Goal: Task Accomplishment & Management: Manage account settings

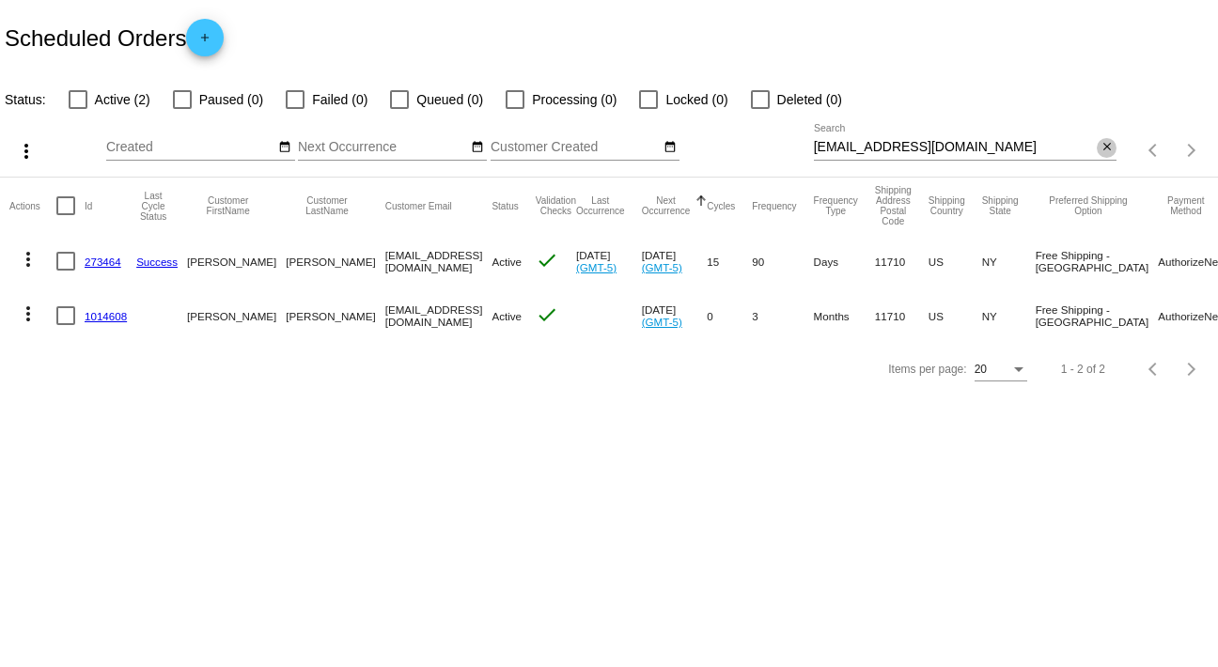
click at [1106, 147] on mat-icon "close" at bounding box center [1107, 147] width 13 height 15
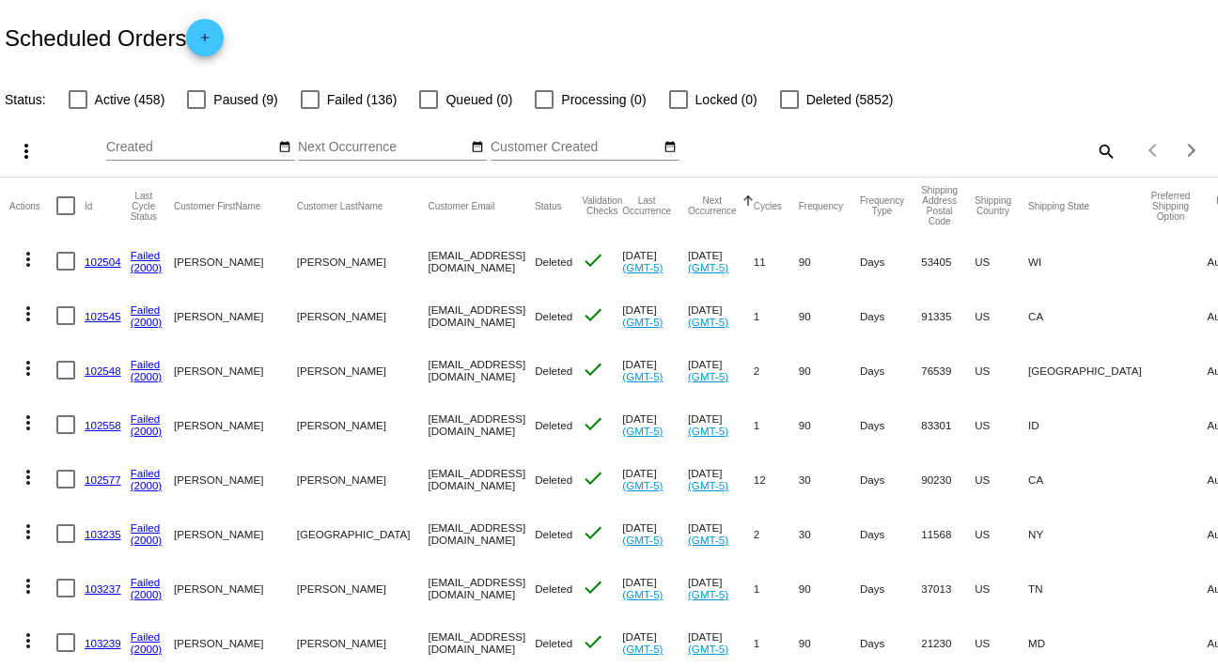
click at [1094, 145] on mat-icon "search" at bounding box center [1105, 150] width 23 height 29
click at [1092, 145] on input "Search" at bounding box center [966, 147] width 304 height 15
paste input "[EMAIL_ADDRESS][DOMAIN_NAME]"
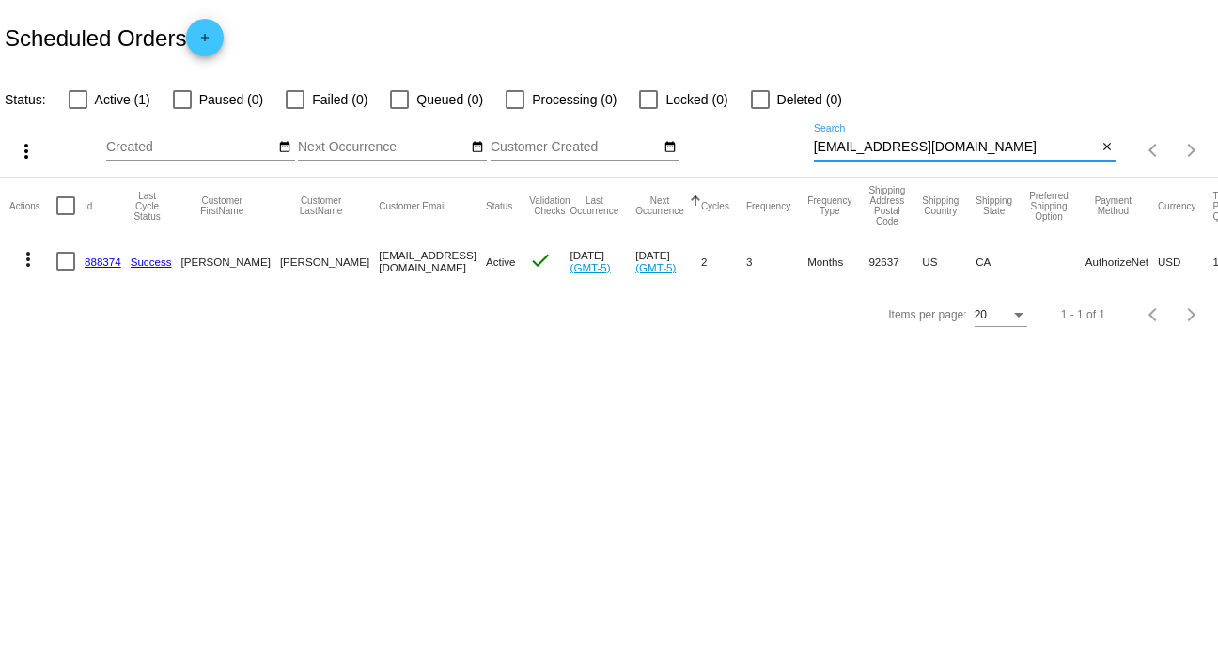
type input "[EMAIL_ADDRESS][DOMAIN_NAME]"
click at [24, 258] on mat-icon "more_vert" at bounding box center [28, 259] width 23 height 23
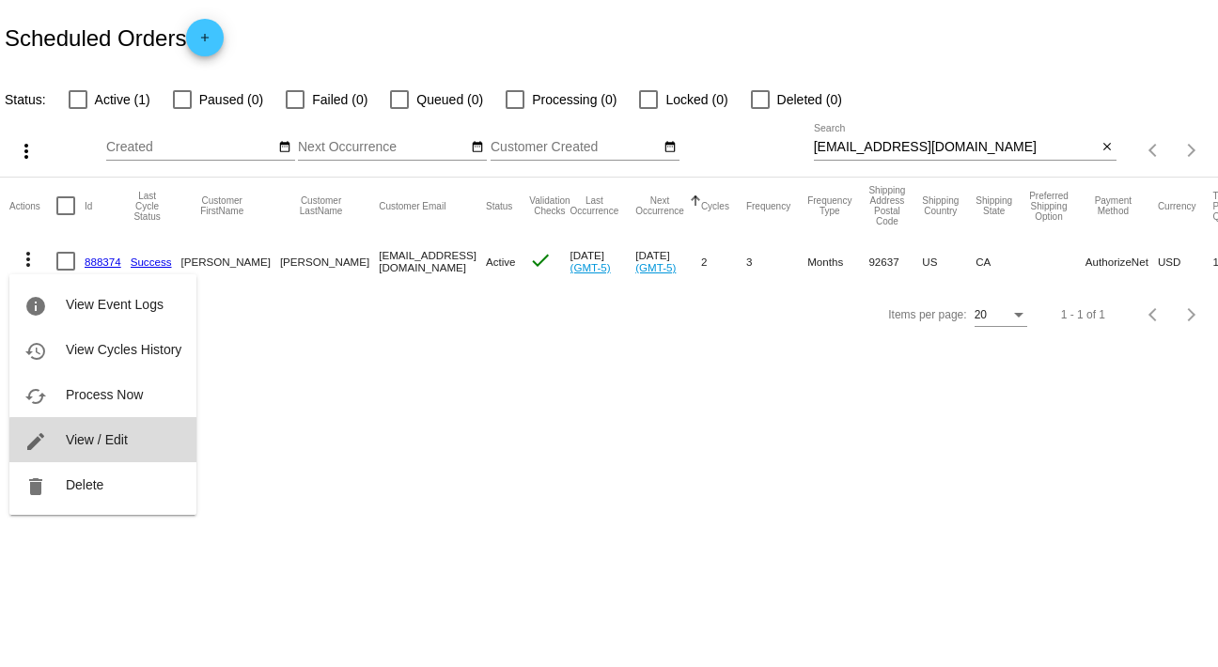
click at [117, 447] on button "edit View / Edit" at bounding box center [102, 439] width 187 height 45
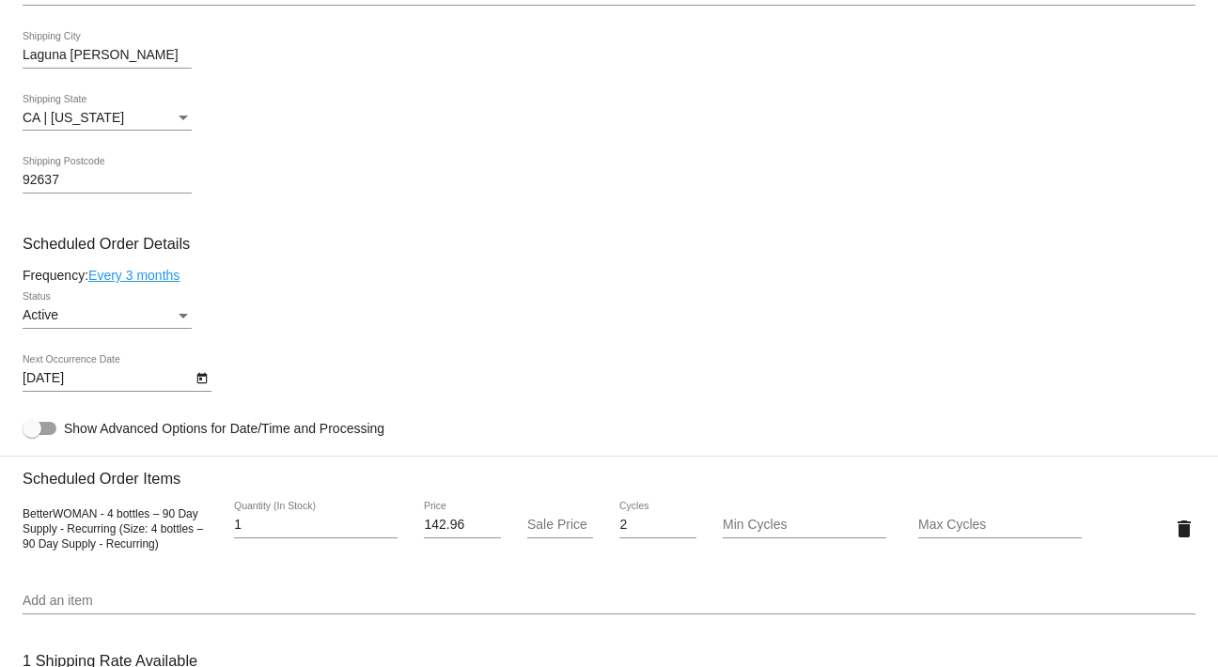
scroll to position [952, 0]
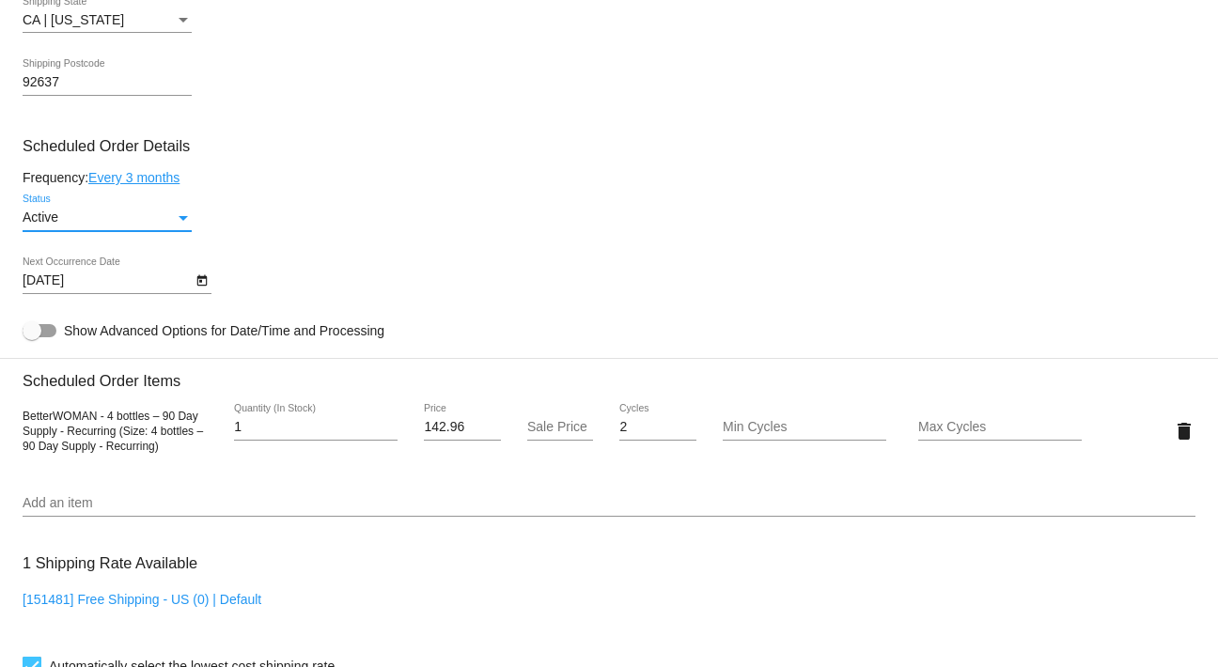
click at [179, 226] on div "Status" at bounding box center [183, 218] width 17 height 15
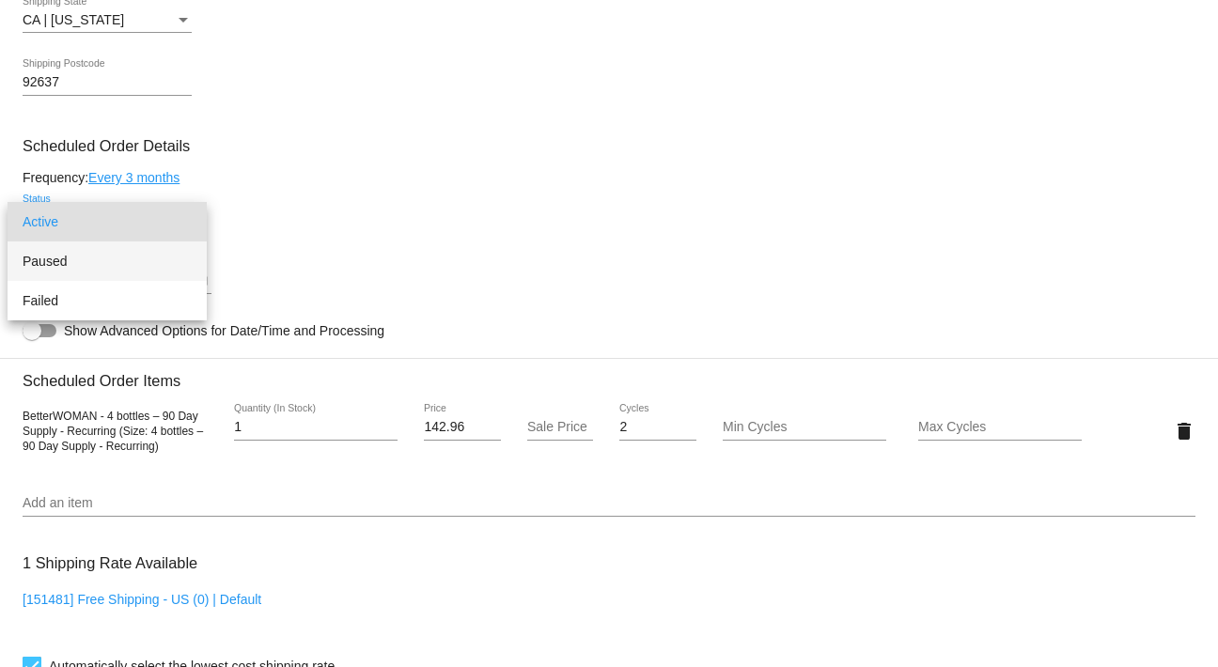
click at [171, 261] on span "Paused" at bounding box center [107, 261] width 169 height 39
click at [171, 261] on div "[DATE] Next Occurrence Date" at bounding box center [107, 276] width 169 height 37
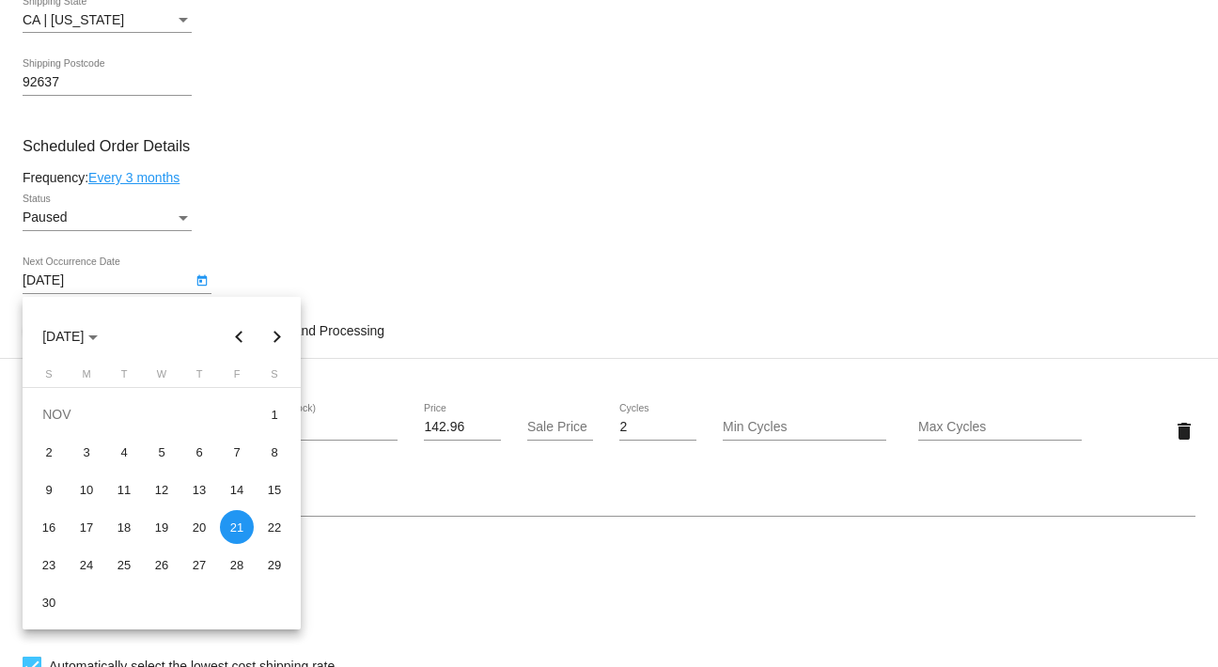
drag, startPoint x: 1213, startPoint y: 389, endPoint x: 1199, endPoint y: 624, distance: 235.4
click at [1199, 637] on div at bounding box center [609, 333] width 1218 height 667
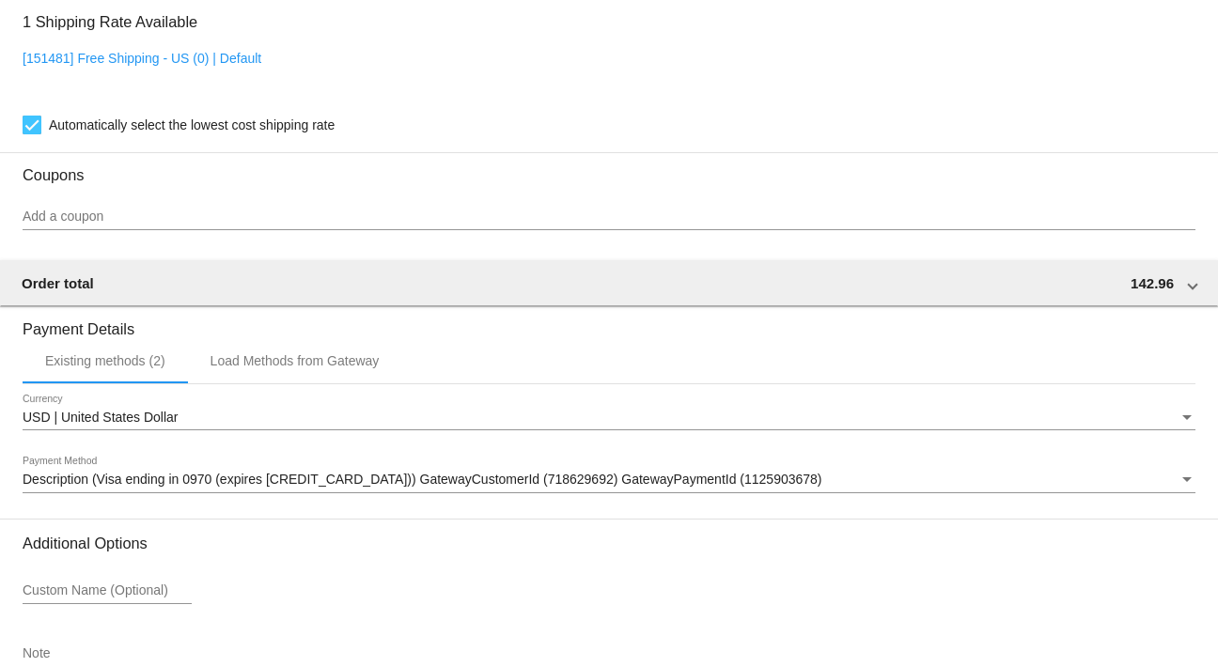
scroll to position [1617, 0]
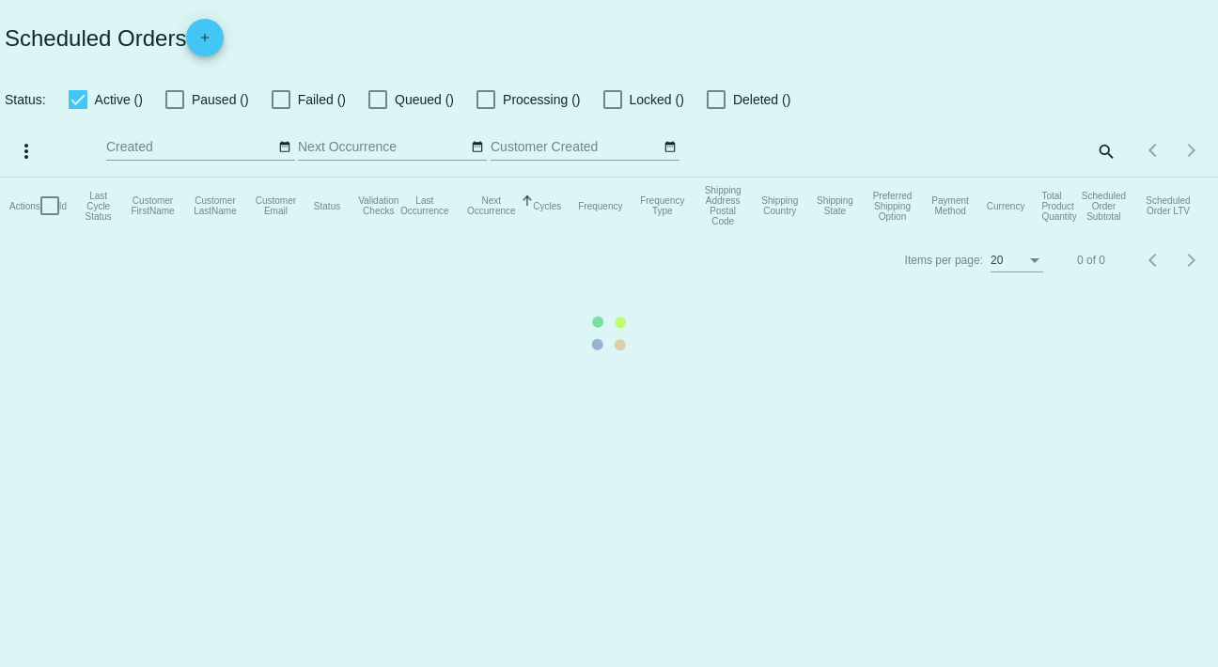
checkbox input "false"
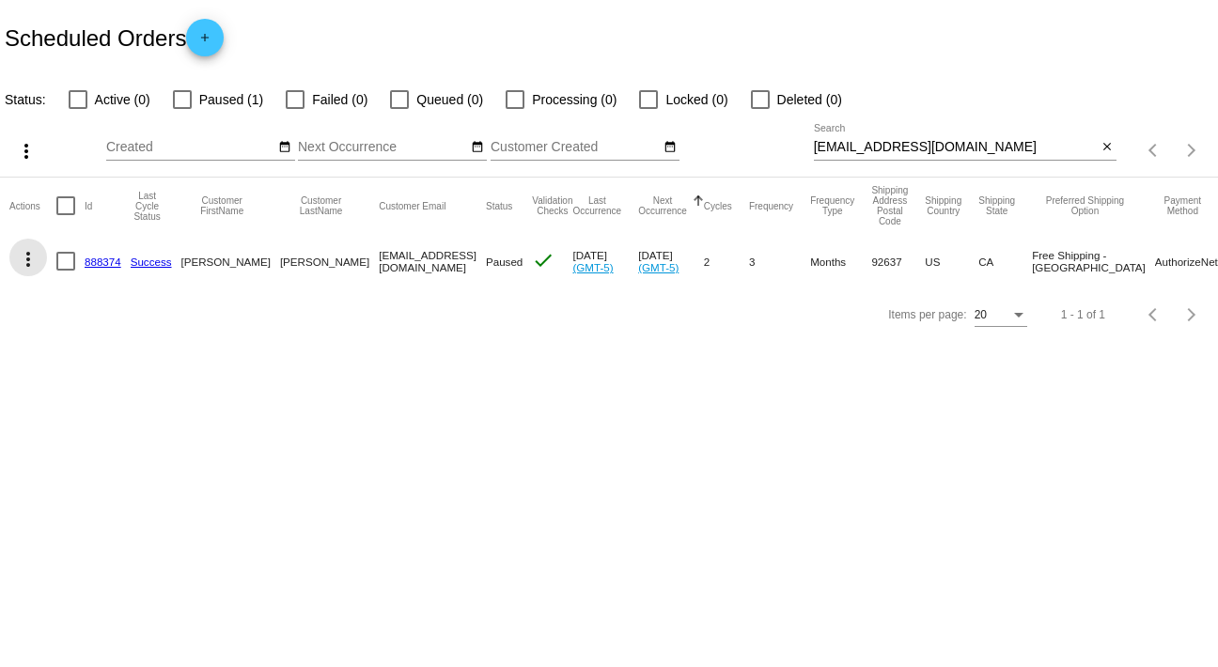
click at [27, 261] on mat-icon "more_vert" at bounding box center [28, 259] width 23 height 23
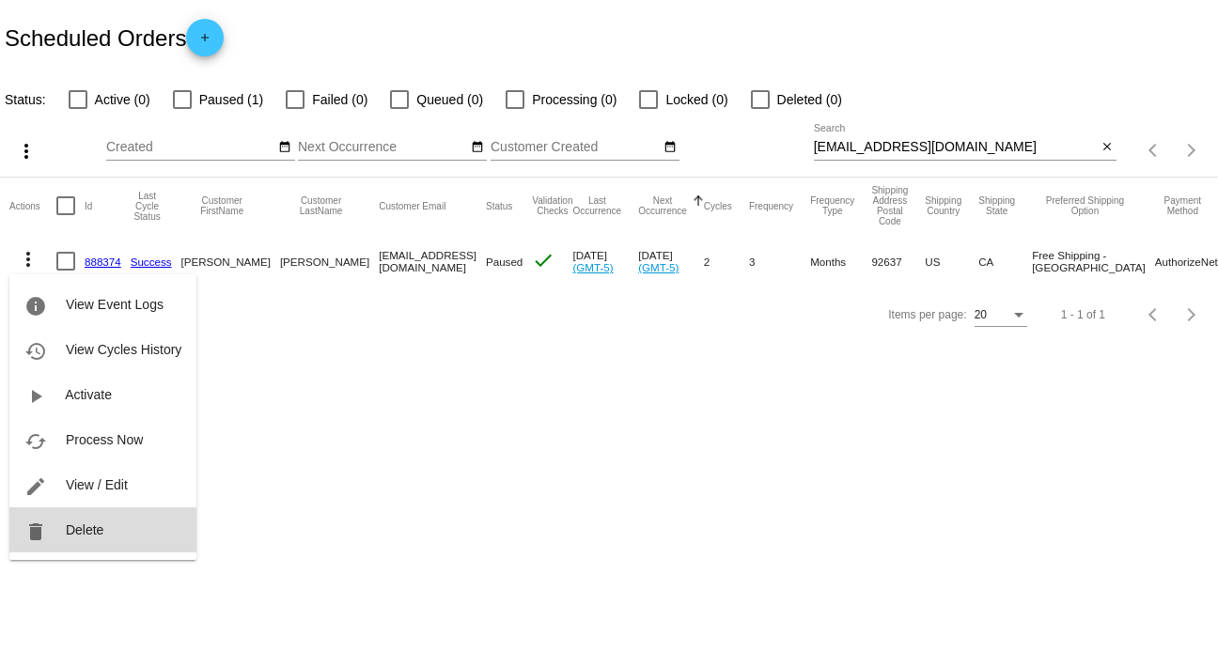
click at [96, 530] on span "Delete" at bounding box center [85, 530] width 38 height 15
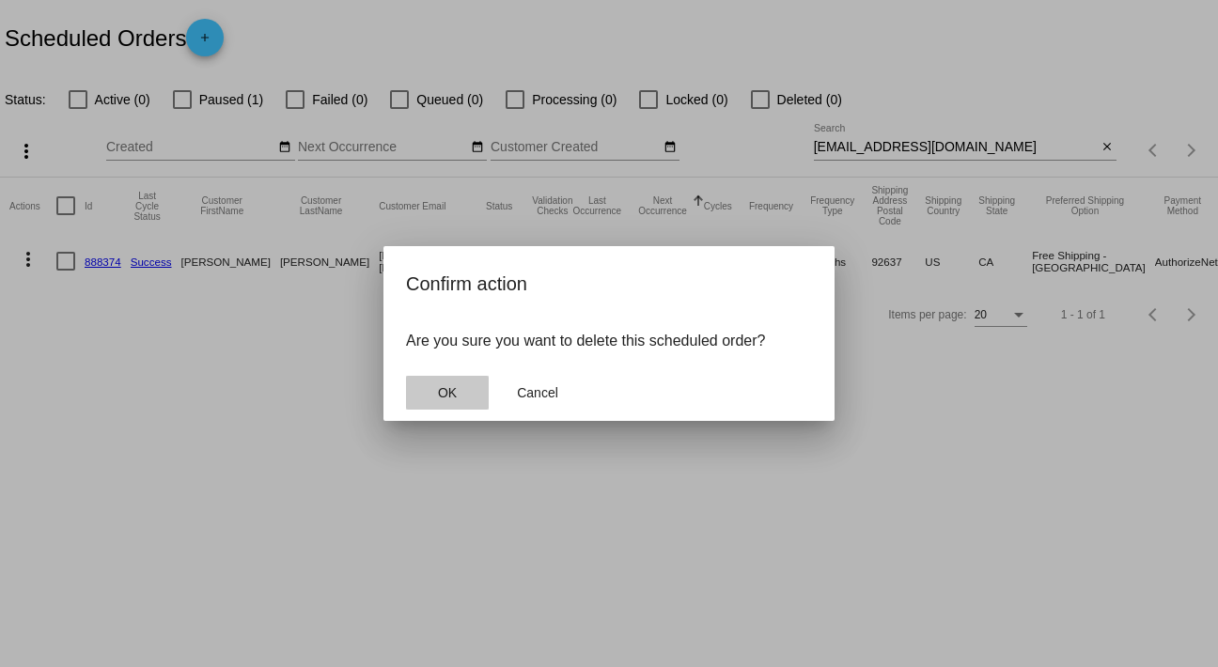
click at [436, 399] on button "OK" at bounding box center [447, 393] width 83 height 34
